Goal: Information Seeking & Learning: Understand process/instructions

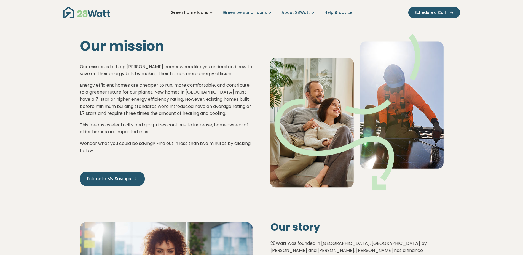
click at [182, 13] on link "Green home loans" at bounding box center [192, 13] width 43 height 6
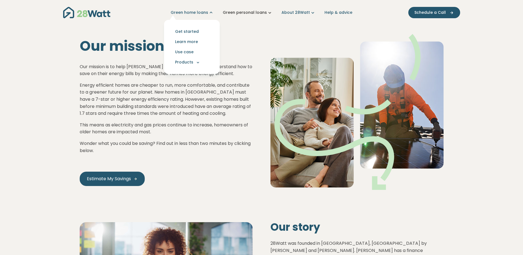
click at [238, 14] on link "Green personal loans" at bounding box center [248, 13] width 50 height 6
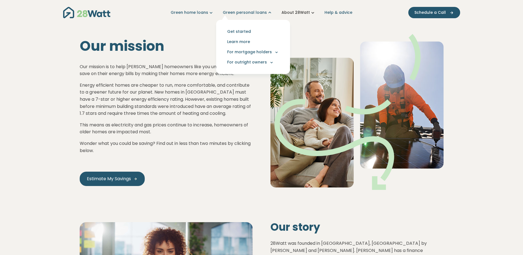
click at [297, 14] on link "About 28Watt" at bounding box center [298, 13] width 34 height 6
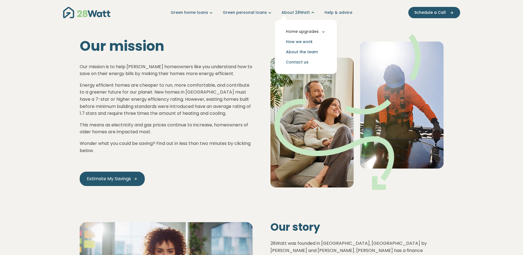
click at [309, 31] on button "Home upgrades" at bounding box center [305, 31] width 53 height 10
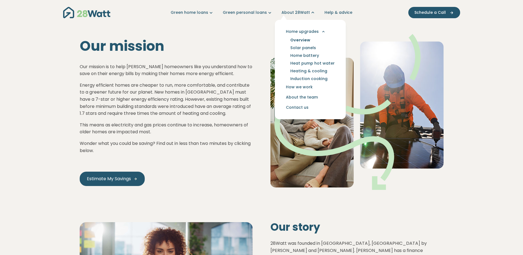
click at [300, 40] on link "Overview" at bounding box center [300, 40] width 33 height 8
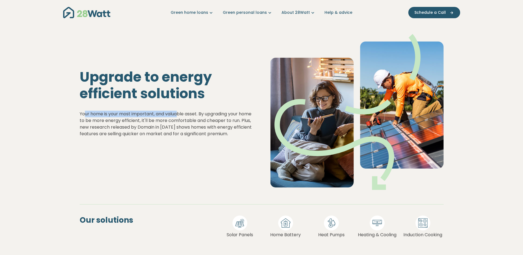
drag, startPoint x: 85, startPoint y: 110, endPoint x: 180, endPoint y: 109, distance: 95.1
click at [180, 110] on div "Your home is your most important, and valuable asset. By upgrading your home to…" at bounding box center [166, 123] width 173 height 26
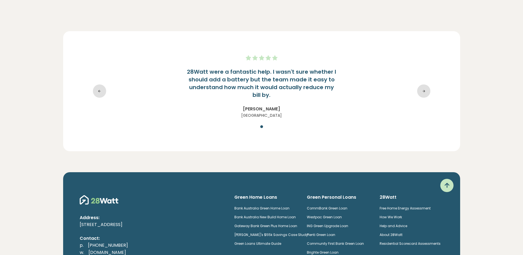
scroll to position [1212, 0]
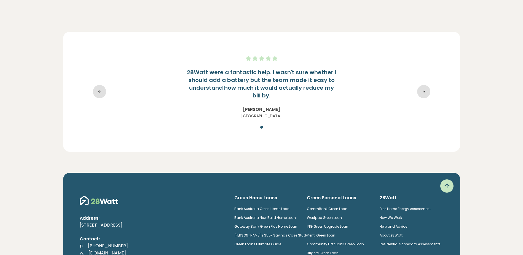
click at [393, 219] on link "How We Work" at bounding box center [390, 217] width 22 height 5
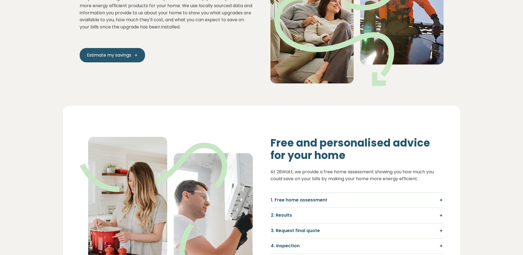
scroll to position [220, 0]
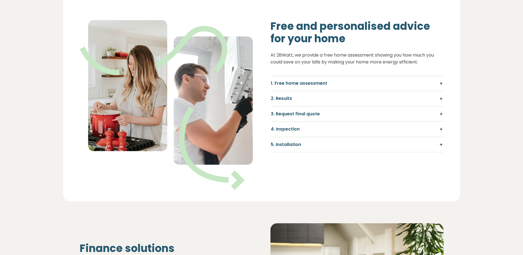
click at [442, 83] on h5 "1. Free home assessment" at bounding box center [357, 83] width 172 height 6
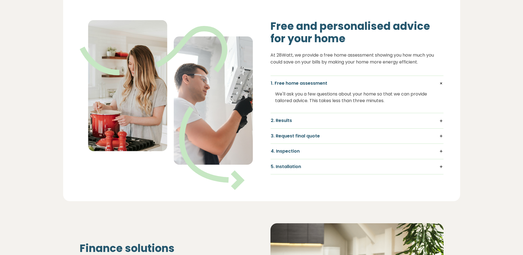
click at [439, 120] on h5 "2. Results" at bounding box center [357, 120] width 172 height 6
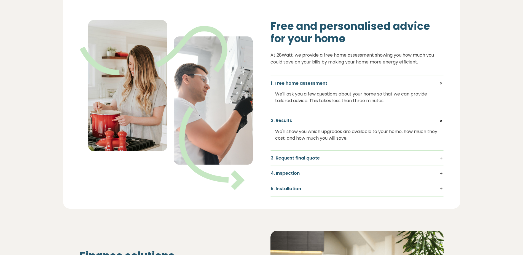
click at [439, 157] on h5 "3. Request final quote" at bounding box center [357, 158] width 172 height 6
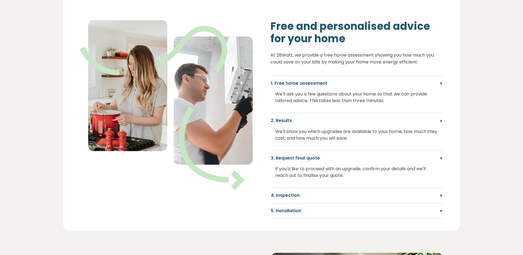
click at [439, 195] on h5 "4. Inspection" at bounding box center [357, 195] width 172 height 6
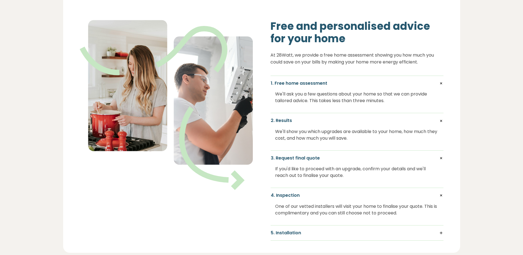
scroll to position [248, 0]
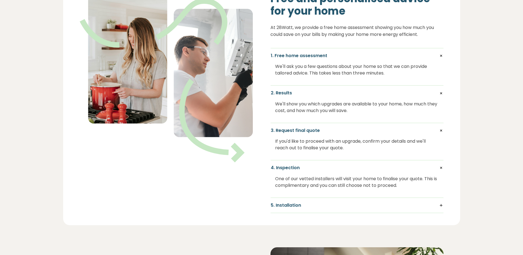
click at [439, 207] on h5 "5. Installation" at bounding box center [357, 205] width 172 height 6
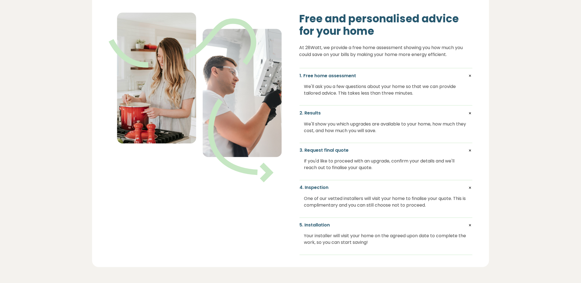
scroll to position [217, 0]
